Goal: Browse casually

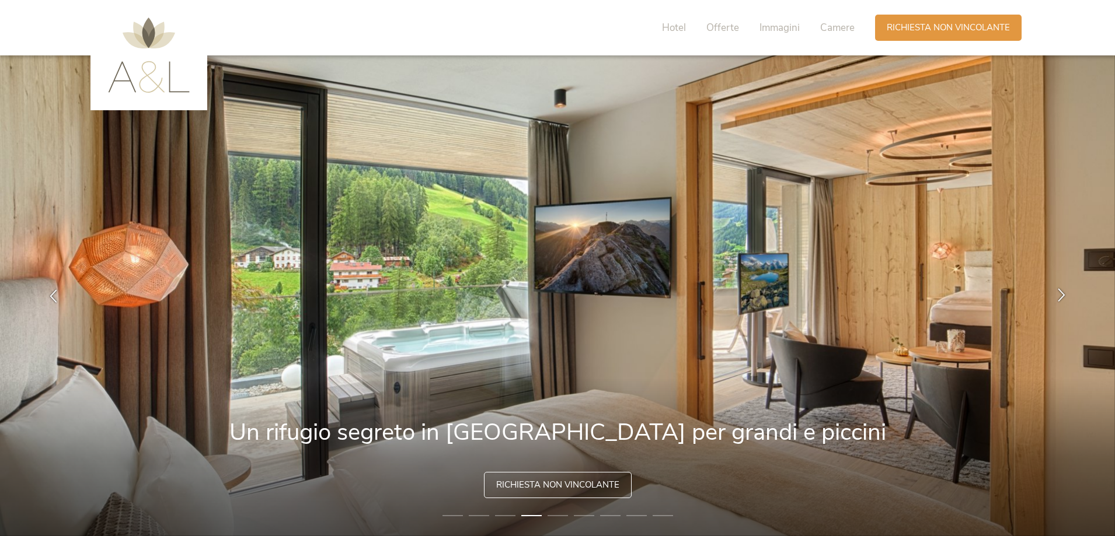
click at [1057, 298] on icon at bounding box center [1061, 294] width 13 height 13
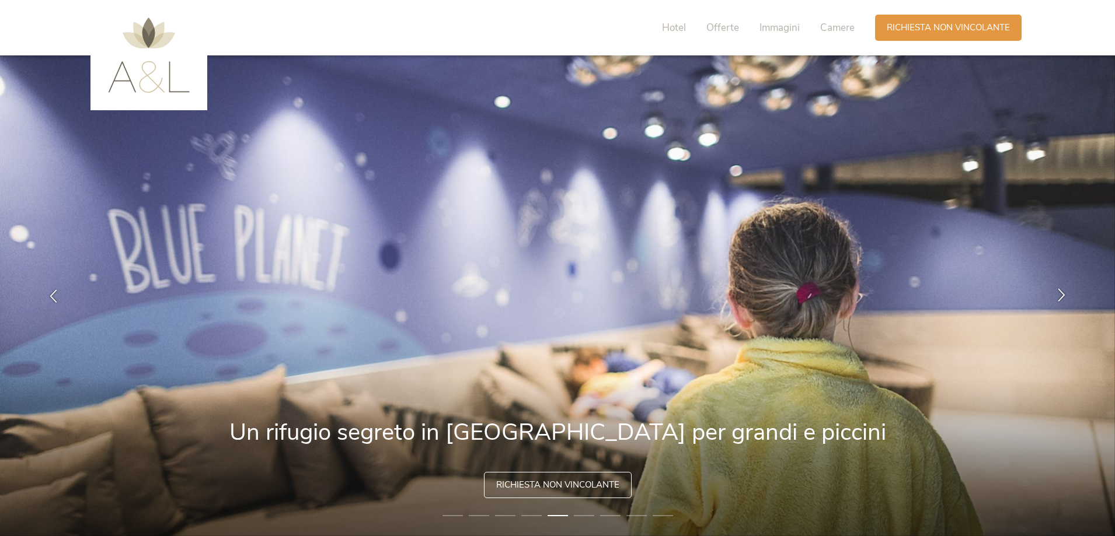
click at [1057, 298] on icon at bounding box center [1061, 294] width 13 height 13
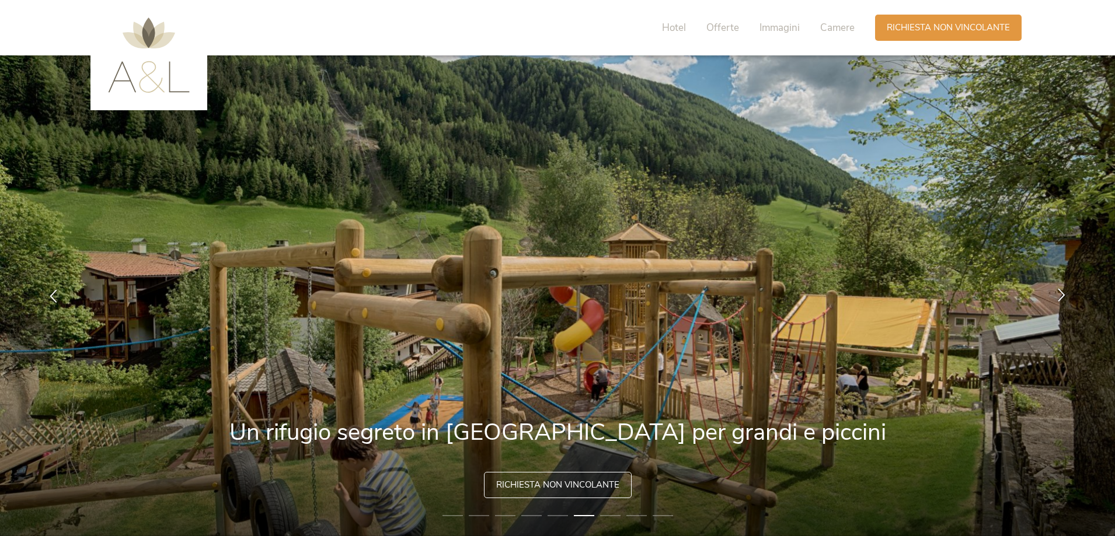
click at [1057, 298] on icon at bounding box center [1061, 294] width 13 height 13
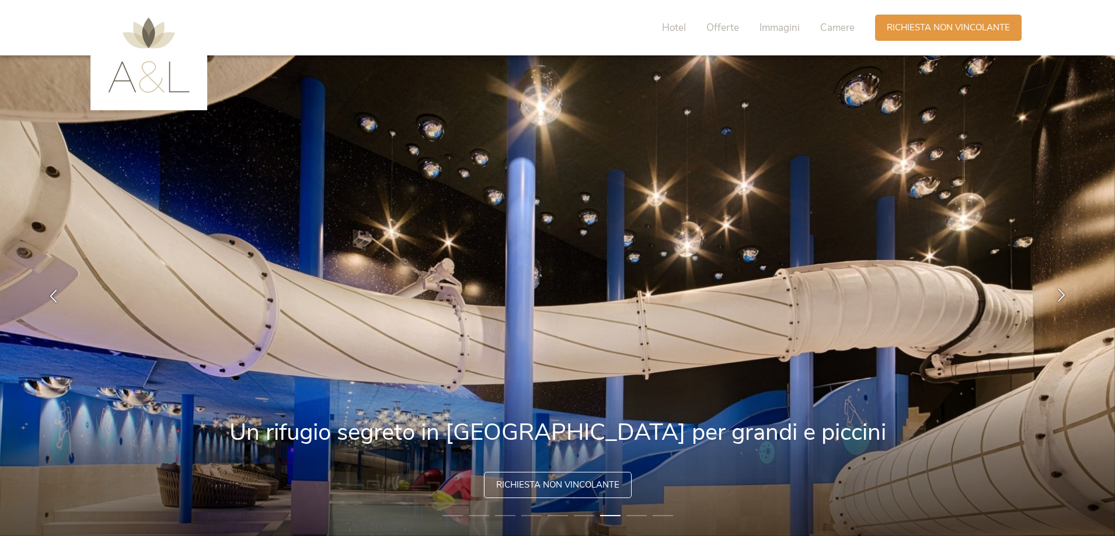
click at [1057, 298] on icon at bounding box center [1061, 294] width 13 height 13
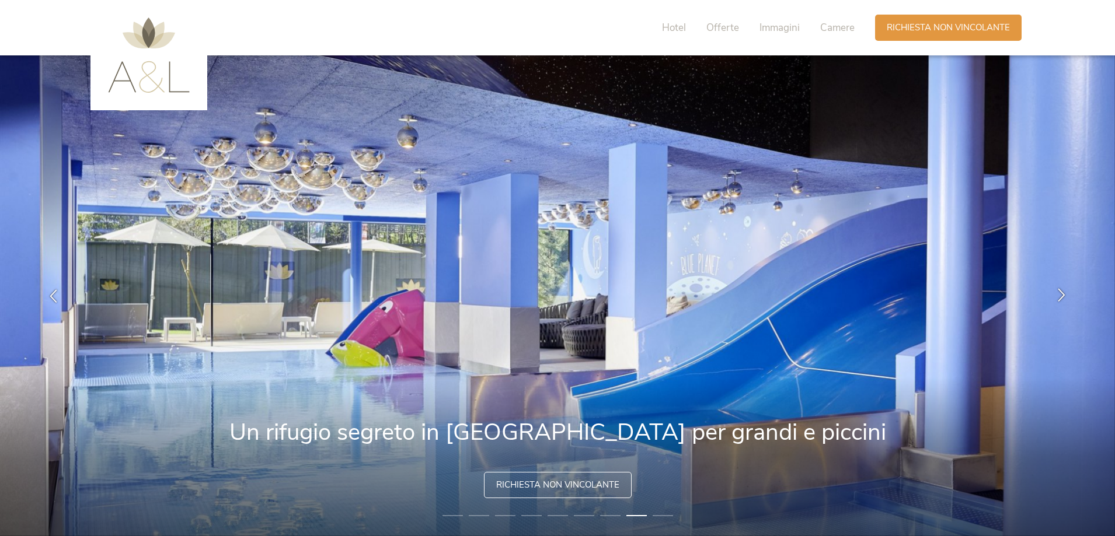
click at [1057, 298] on icon at bounding box center [1061, 294] width 13 height 13
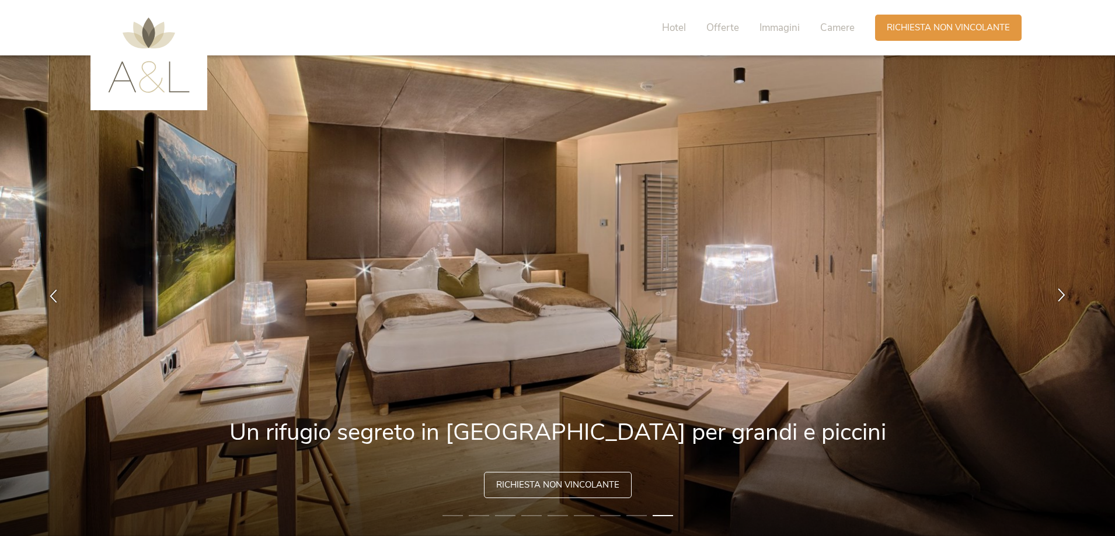
click at [1057, 298] on icon at bounding box center [1061, 294] width 13 height 13
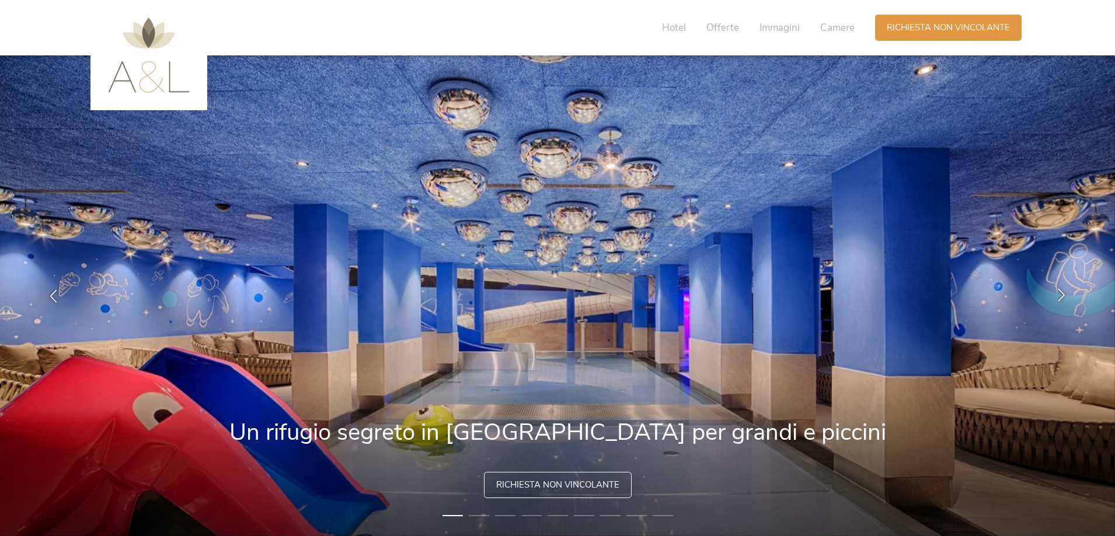
click at [1057, 298] on icon at bounding box center [1061, 294] width 13 height 13
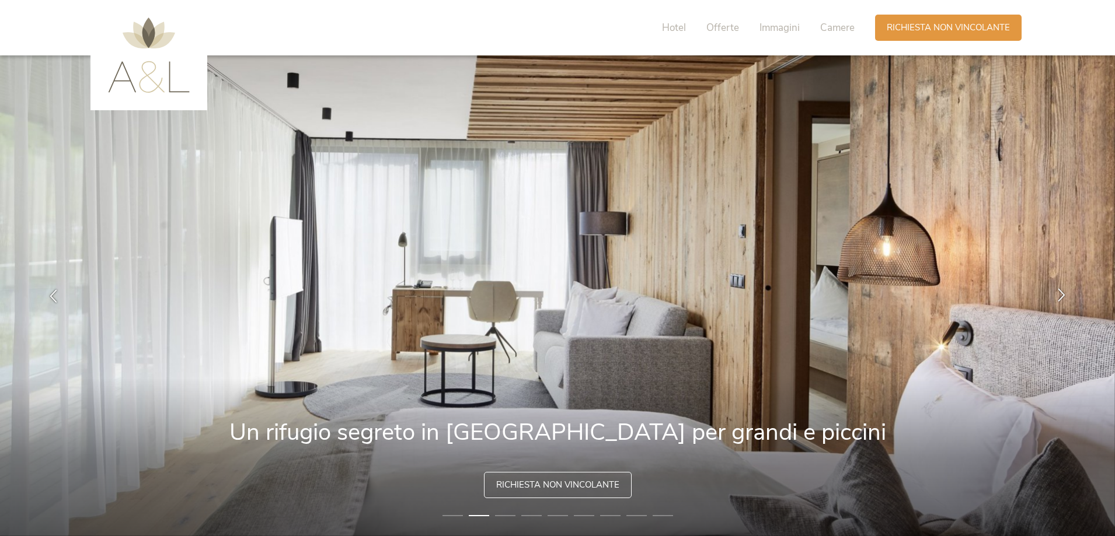
click at [1057, 298] on icon at bounding box center [1061, 294] width 13 height 13
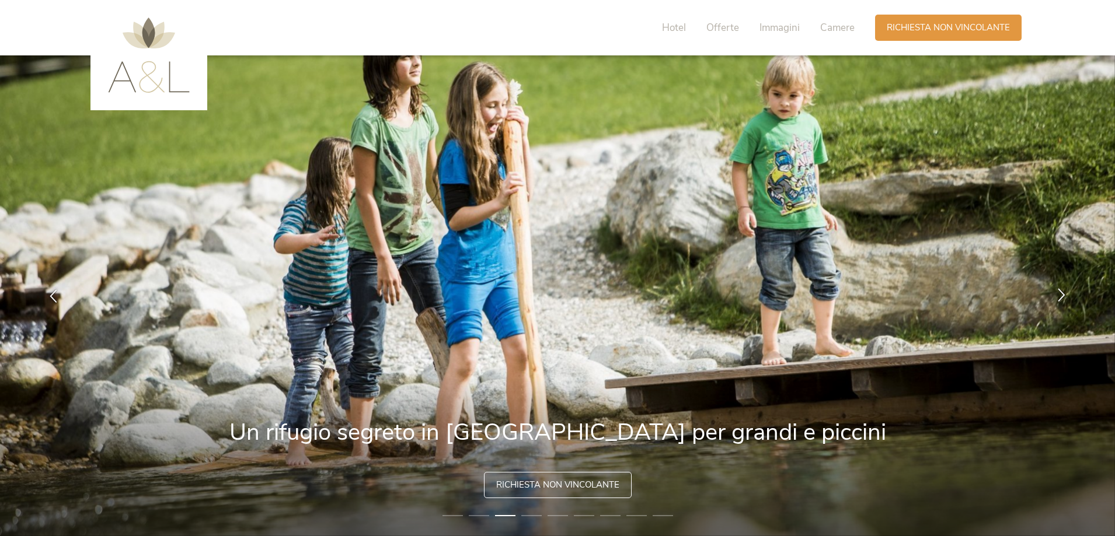
click at [1057, 298] on icon at bounding box center [1061, 294] width 13 height 13
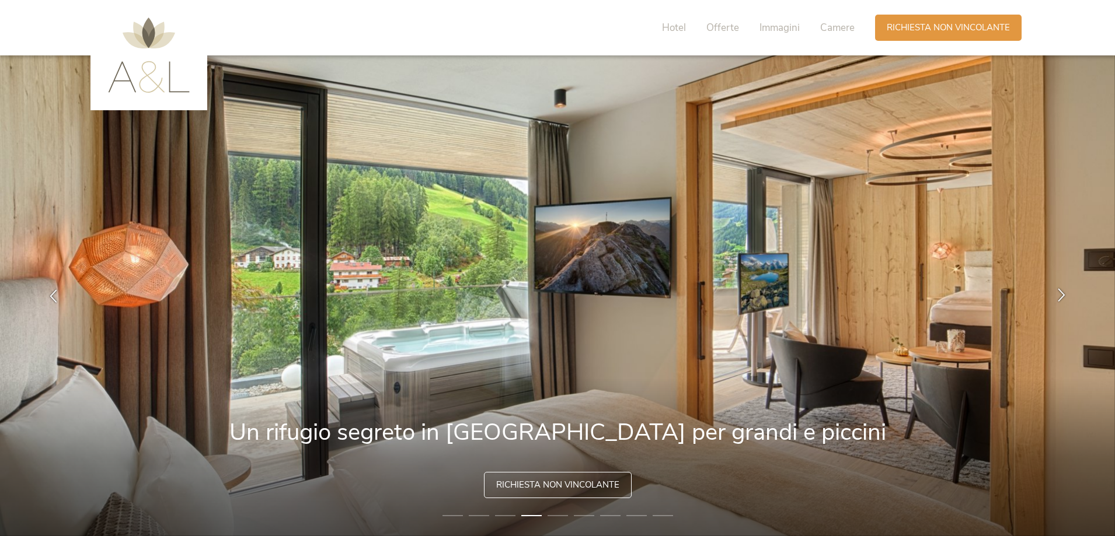
click at [1057, 298] on icon at bounding box center [1061, 294] width 13 height 13
click at [1064, 299] on icon at bounding box center [1061, 294] width 13 height 13
